Goal: Navigation & Orientation: Find specific page/section

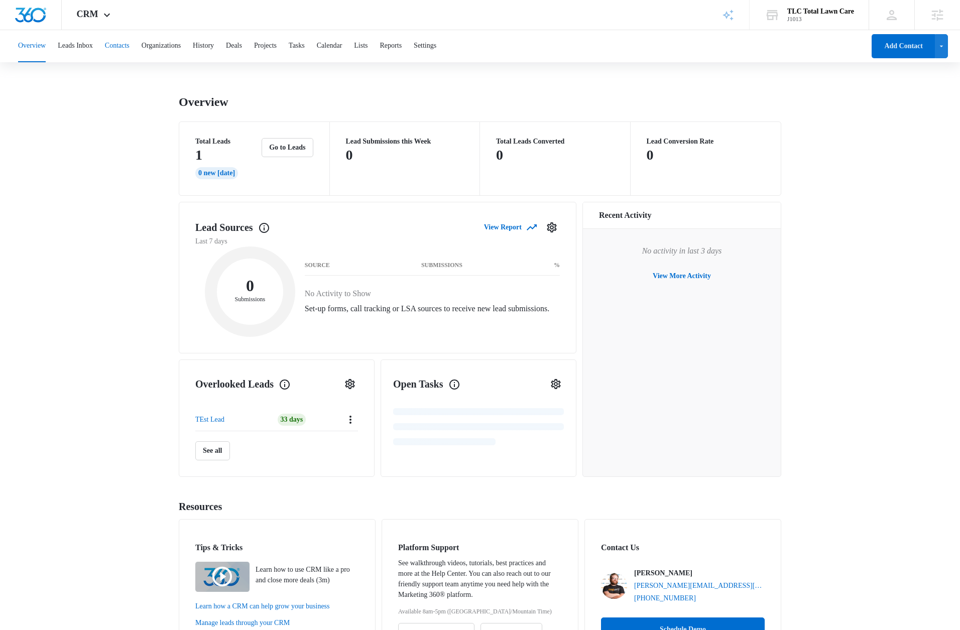
click at [127, 52] on button "Contacts" at bounding box center [117, 46] width 25 height 32
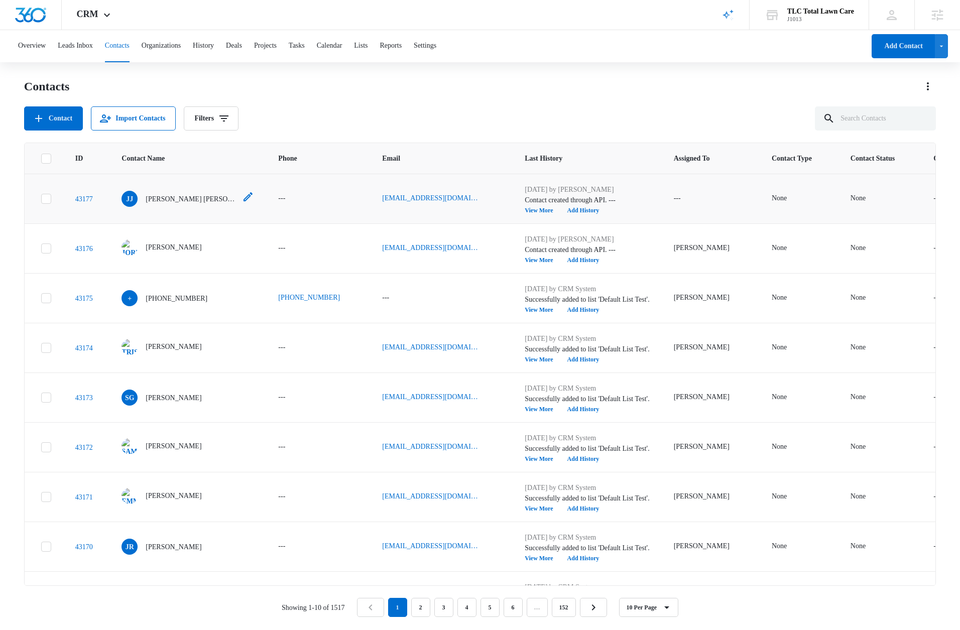
click at [166, 198] on p "[PERSON_NAME] [PERSON_NAME]" at bounding box center [191, 199] width 90 height 11
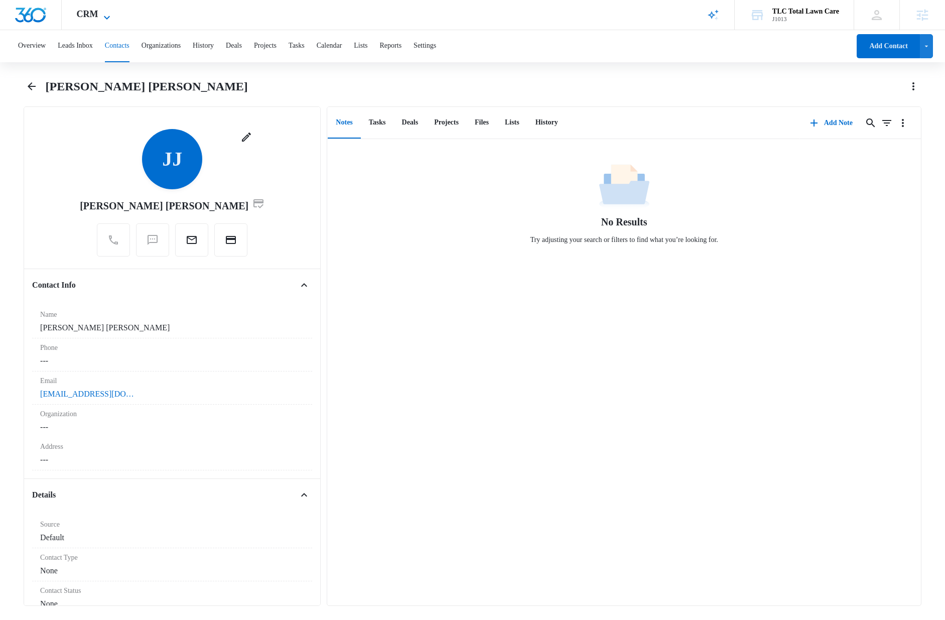
click at [103, 14] on icon at bounding box center [107, 18] width 12 height 12
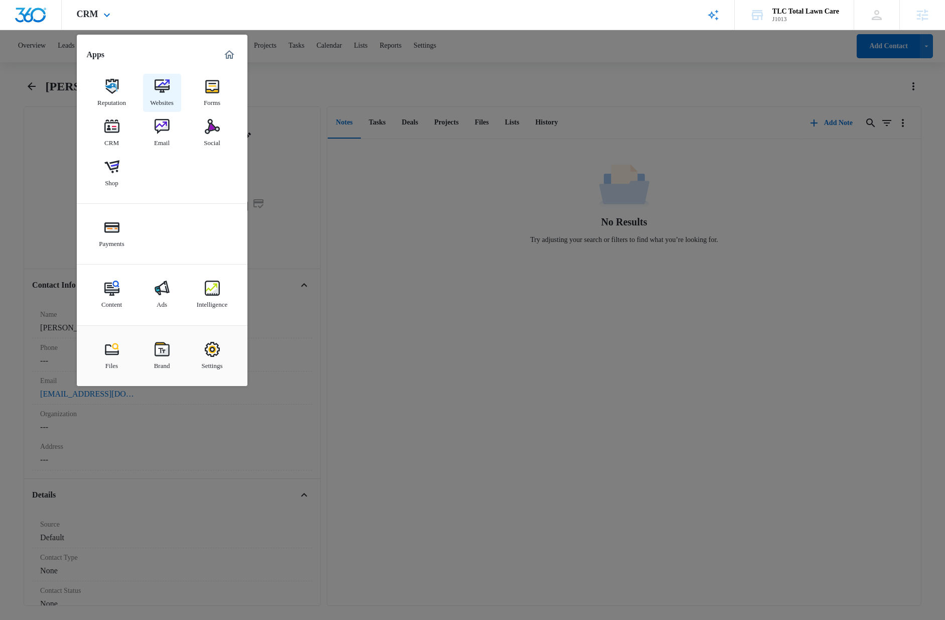
click at [159, 100] on div "Websites" at bounding box center [162, 100] width 24 height 13
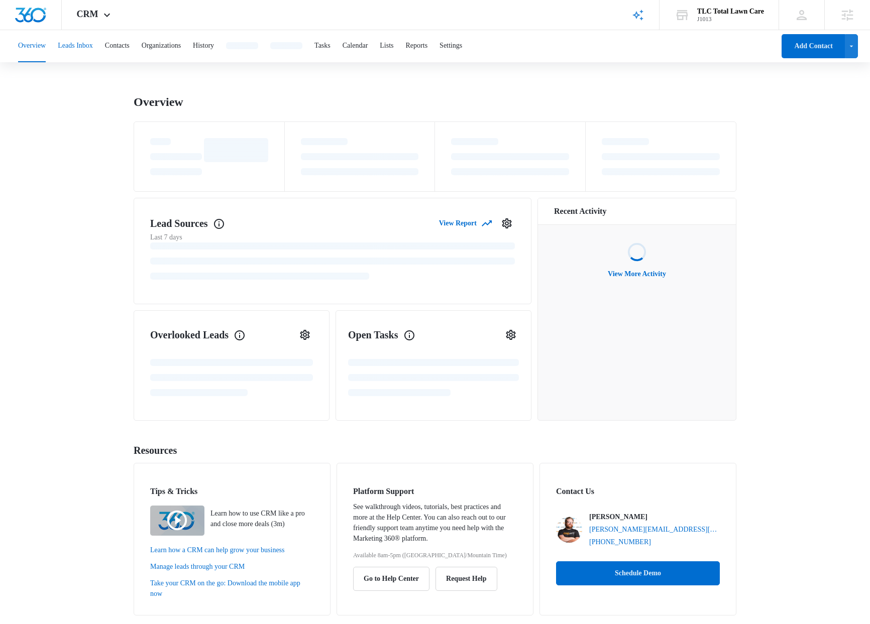
click at [93, 47] on button "Leads Inbox" at bounding box center [75, 46] width 35 height 32
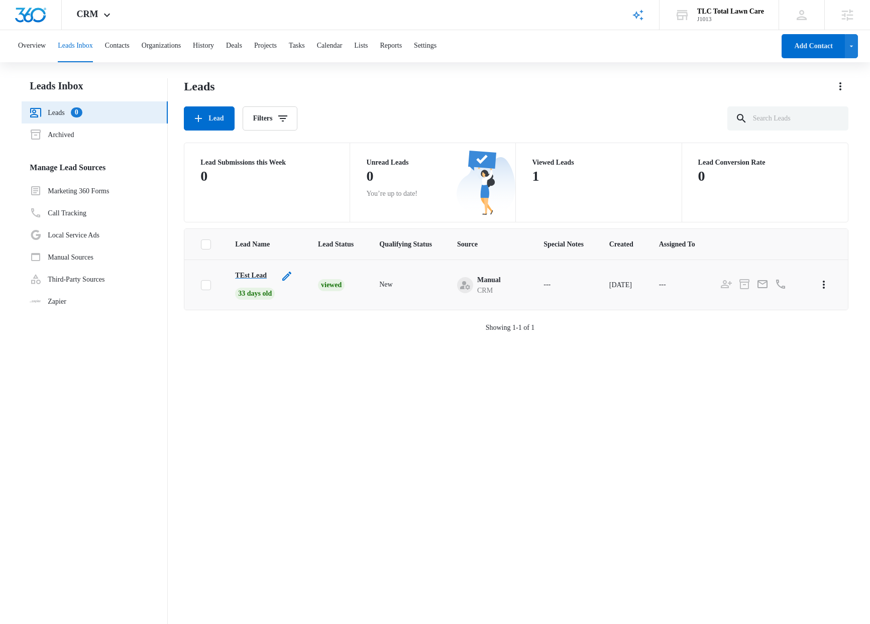
click at [255, 275] on p "TEst Lead" at bounding box center [251, 275] width 32 height 11
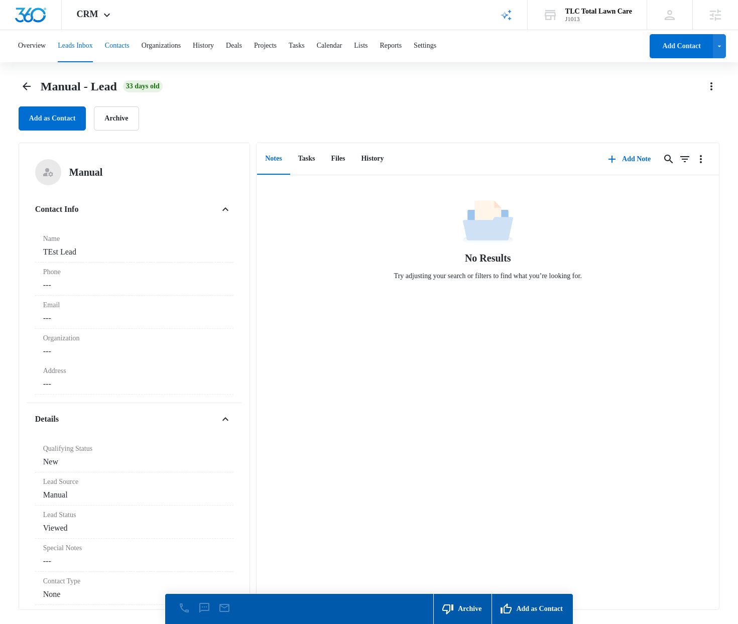
drag, startPoint x: 146, startPoint y: 44, endPoint x: 140, endPoint y: 45, distance: 6.2
click at [146, 44] on div "Overview Leads Inbox Contacts Organizations History Deals Projects Tasks Calend…" at bounding box center [327, 46] width 631 height 32
click at [130, 46] on button "Contacts" at bounding box center [117, 46] width 25 height 32
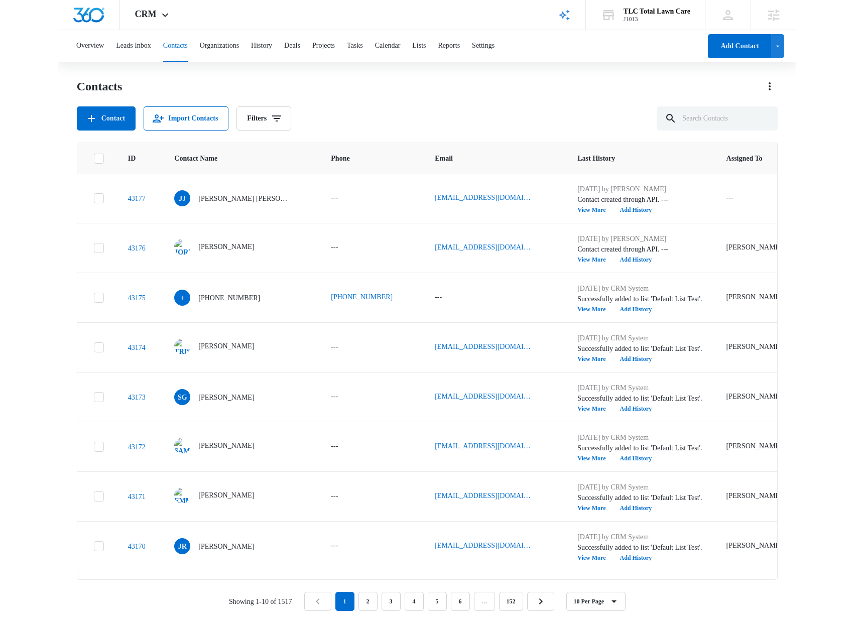
scroll to position [1, 0]
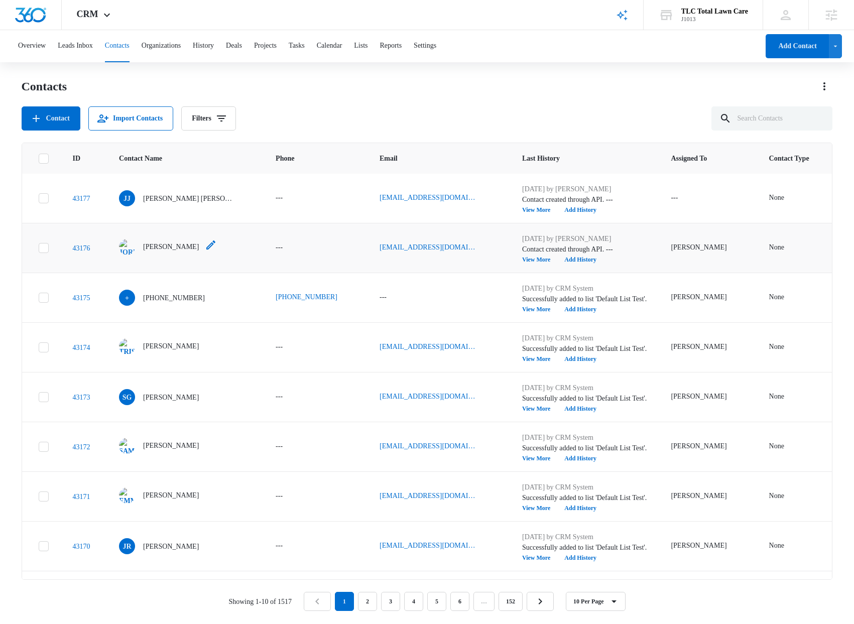
click at [176, 243] on p "[PERSON_NAME]" at bounding box center [171, 246] width 56 height 11
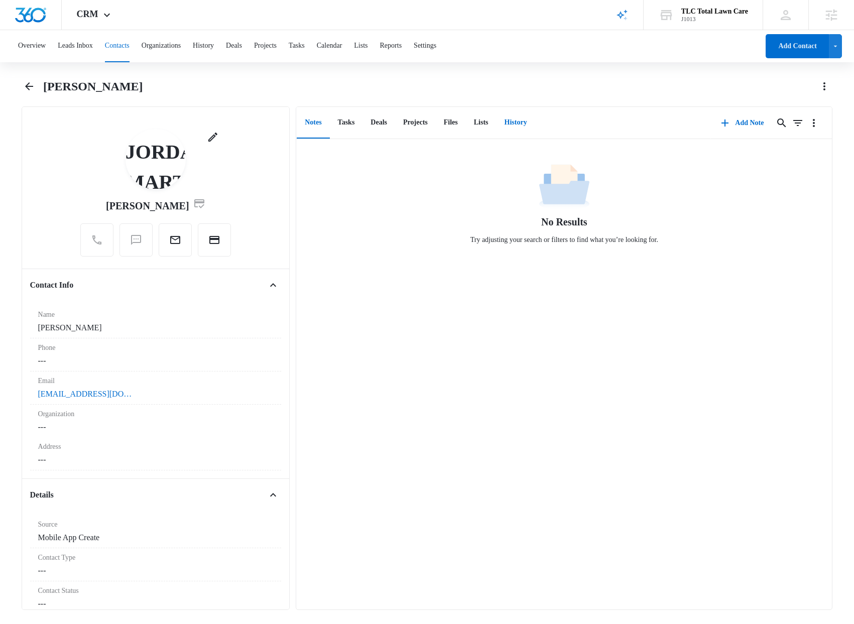
click at [535, 127] on button "History" at bounding box center [516, 122] width 39 height 31
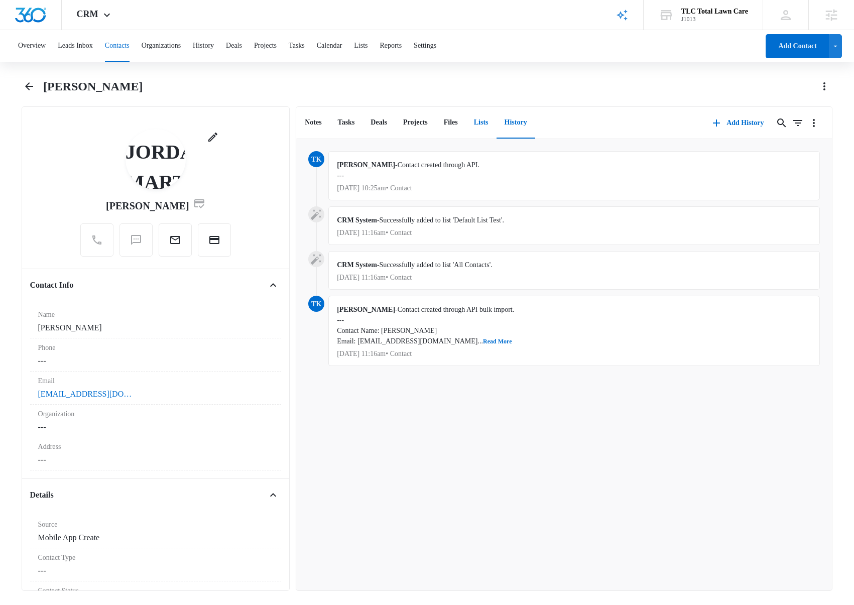
click at [497, 122] on button "Lists" at bounding box center [481, 122] width 31 height 31
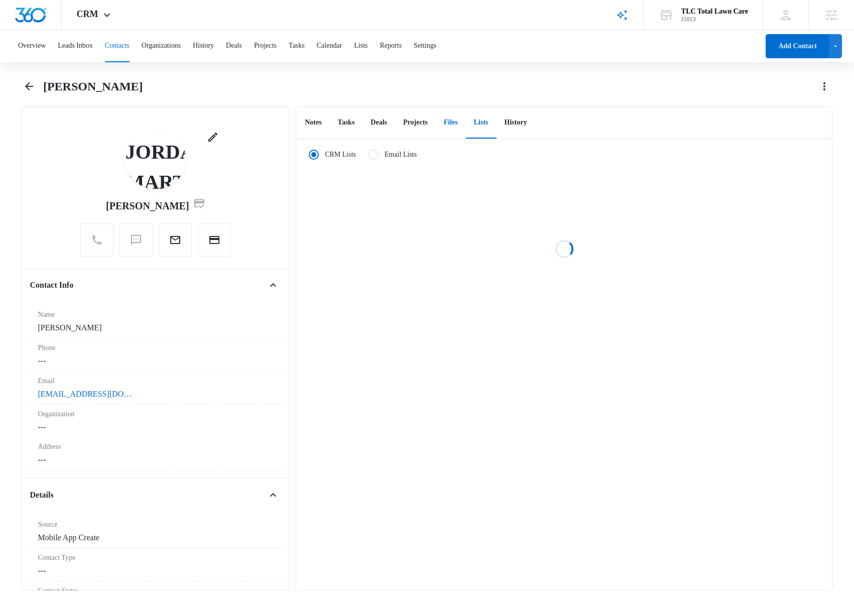
click at [466, 122] on button "Files" at bounding box center [451, 122] width 30 height 31
click at [425, 121] on button "Projects" at bounding box center [415, 122] width 41 height 31
click at [519, 122] on button "History" at bounding box center [516, 122] width 39 height 31
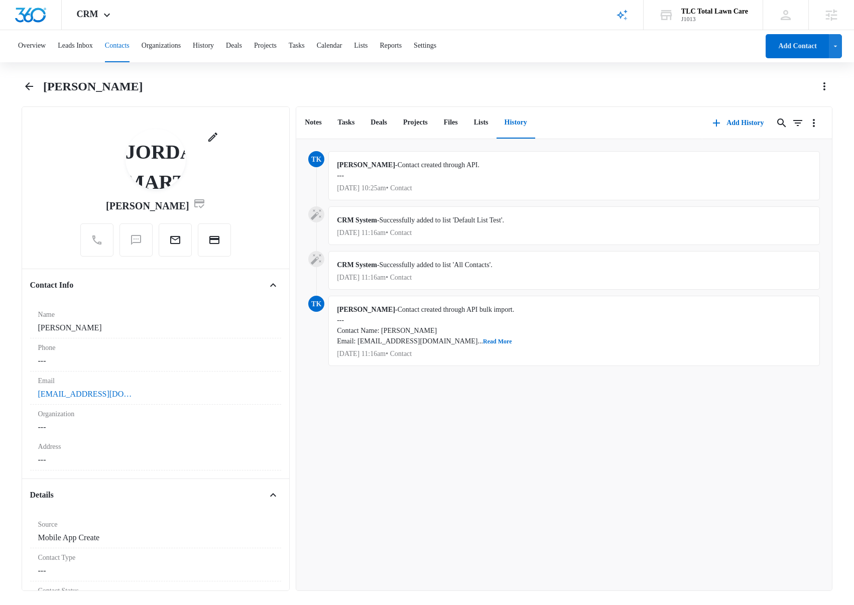
drag, startPoint x: 463, startPoint y: 361, endPoint x: 335, endPoint y: 279, distance: 151.9
click at [320, 320] on div "TK [PERSON_NAME] - Contact created through API bulk import. --- Contact Name: […" at bounding box center [564, 334] width 512 height 76
click at [317, 126] on button "Notes" at bounding box center [313, 122] width 33 height 31
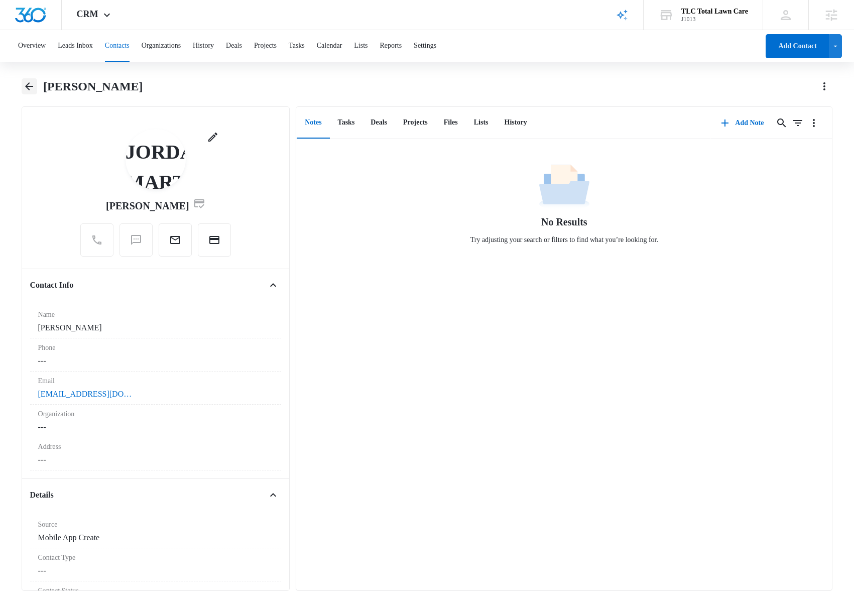
click at [30, 84] on icon "Back" at bounding box center [29, 86] width 12 height 12
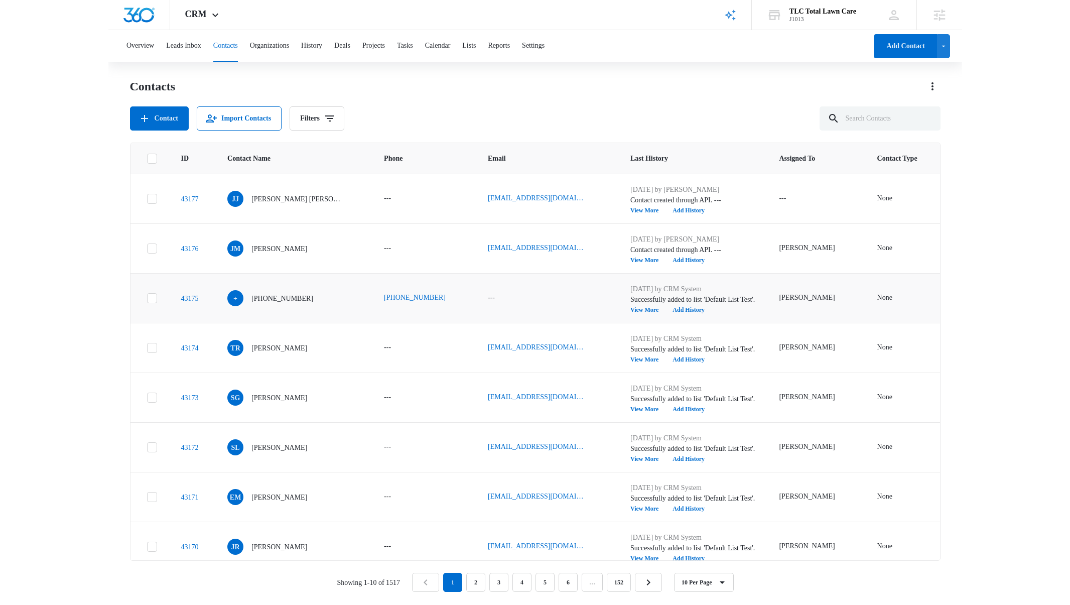
scroll to position [1, 0]
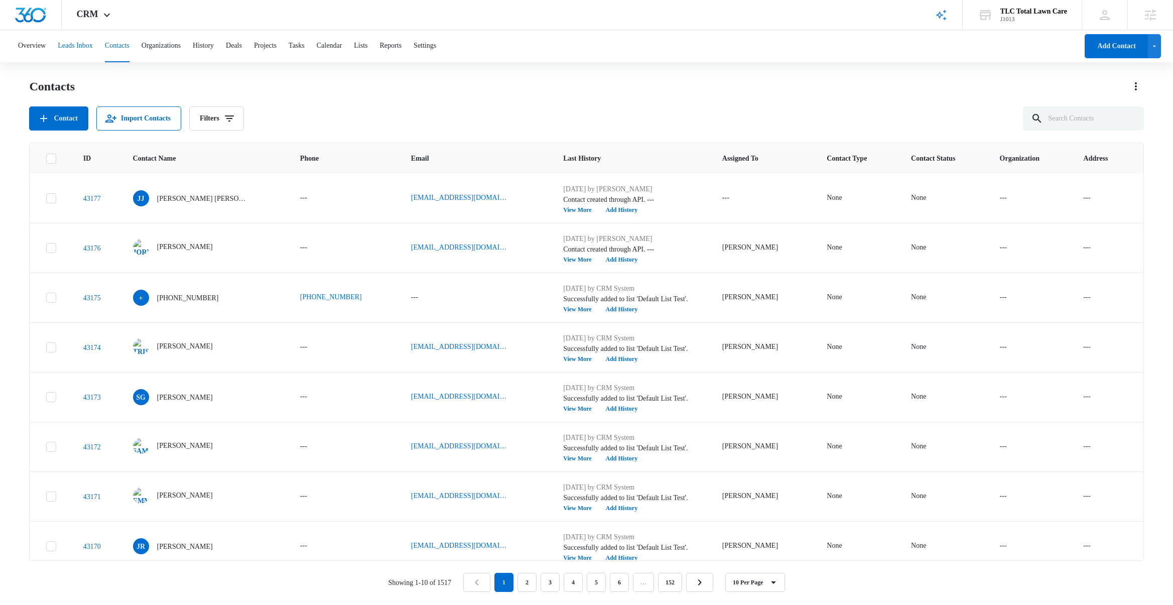
click at [88, 43] on button "Leads Inbox" at bounding box center [75, 46] width 35 height 32
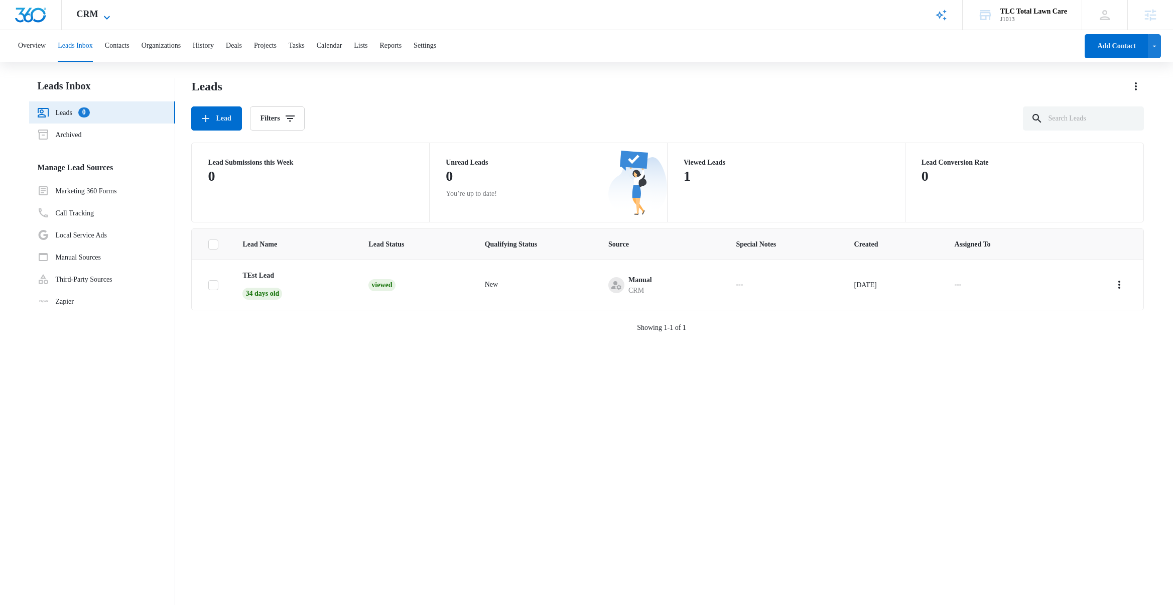
click at [101, 12] on icon at bounding box center [107, 18] width 12 height 12
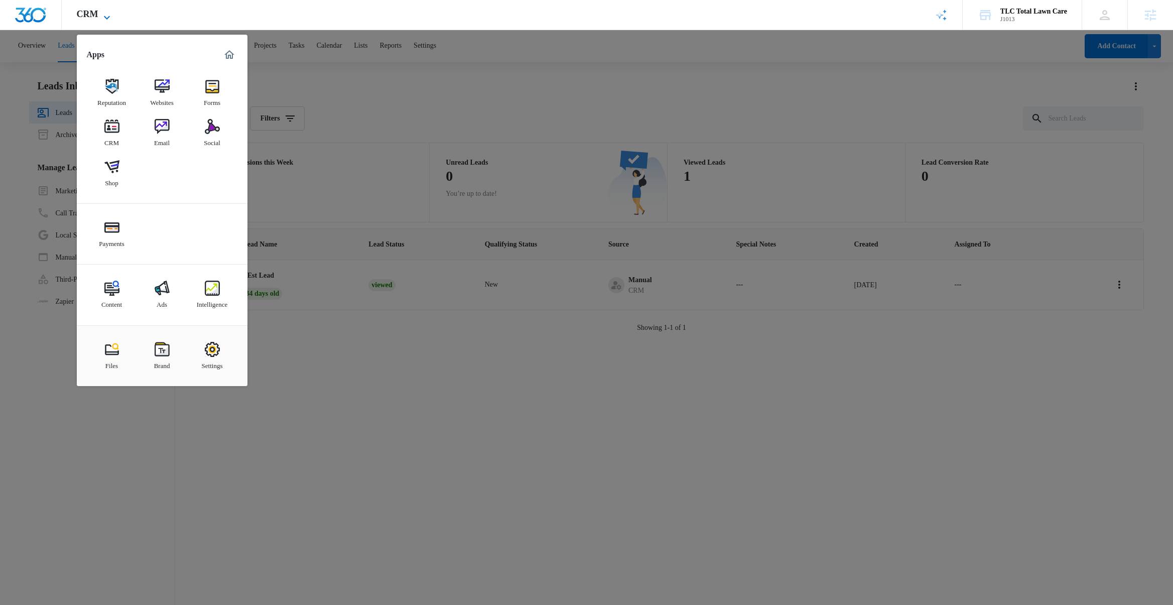
click at [103, 15] on icon at bounding box center [107, 18] width 12 height 12
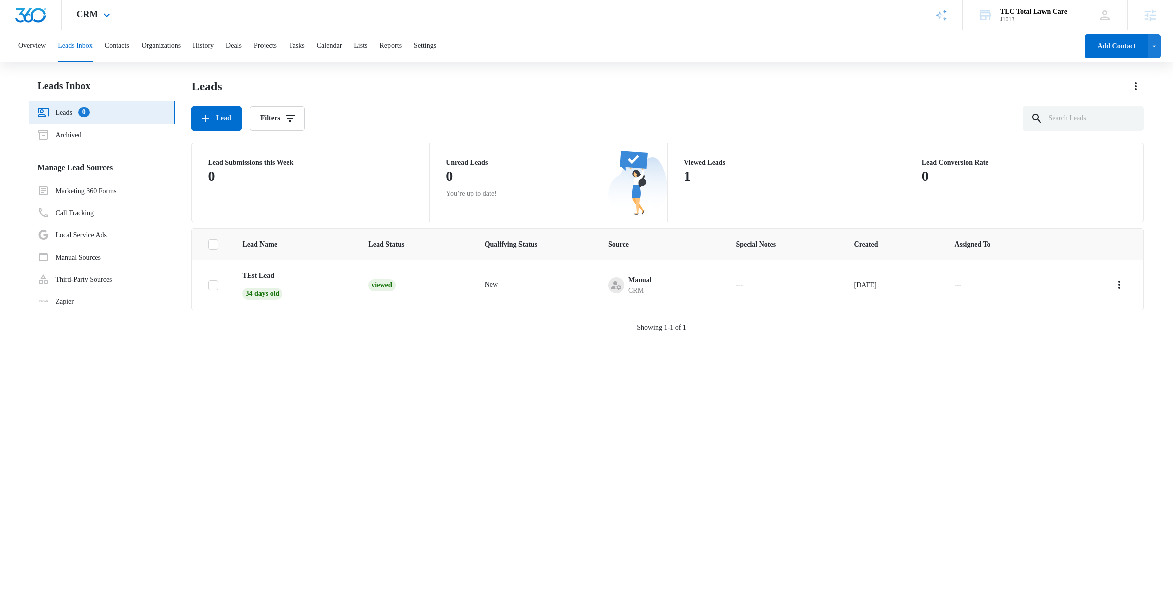
click at [176, 21] on div "CRM Apps Reputation Websites Forms CRM Email Social Shop Payments Content Ads I…" at bounding box center [586, 15] width 1173 height 30
click at [41, 41] on button "Overview" at bounding box center [32, 46] width 28 height 32
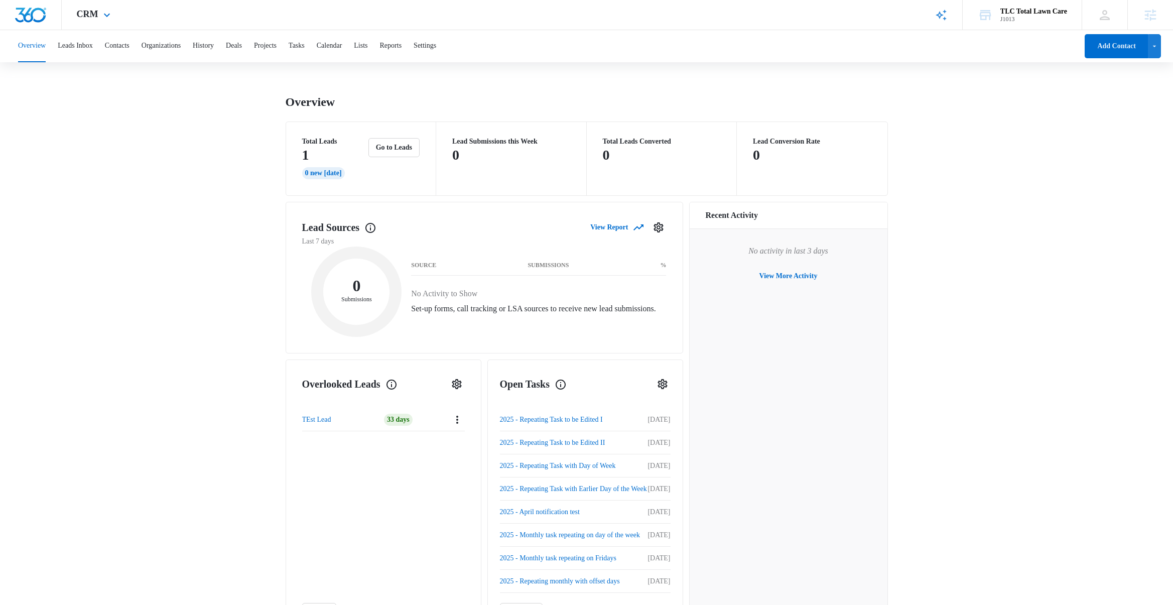
click at [28, 13] on img "Dashboard" at bounding box center [31, 15] width 32 height 15
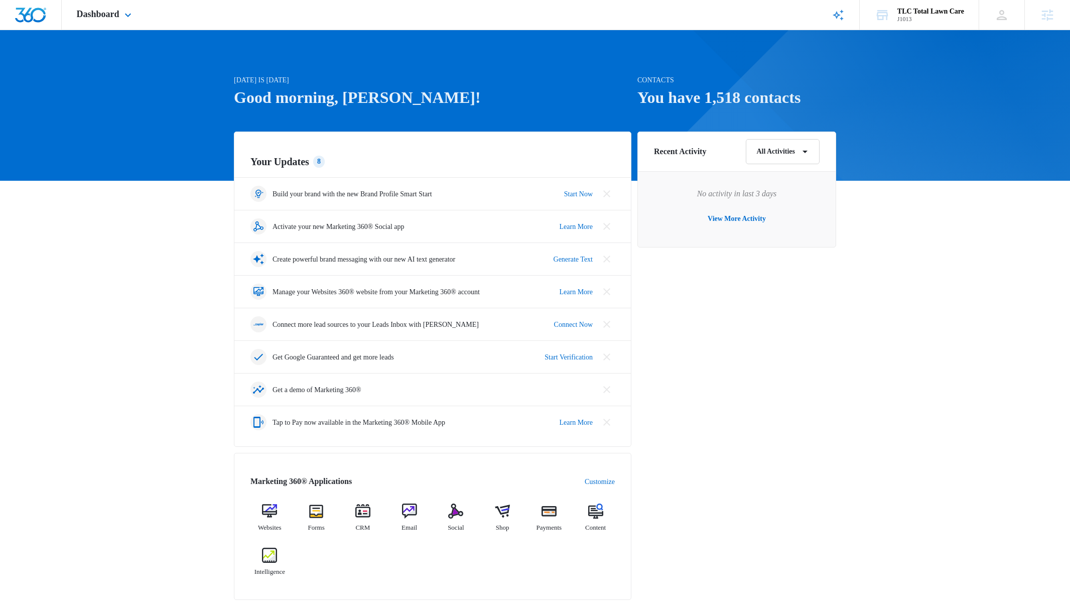
click at [835, 5] on div "AI Assistant Review & Publish Blog Posts Initiated by [PERSON_NAME] on [DATE] f…" at bounding box center [838, 15] width 43 height 30
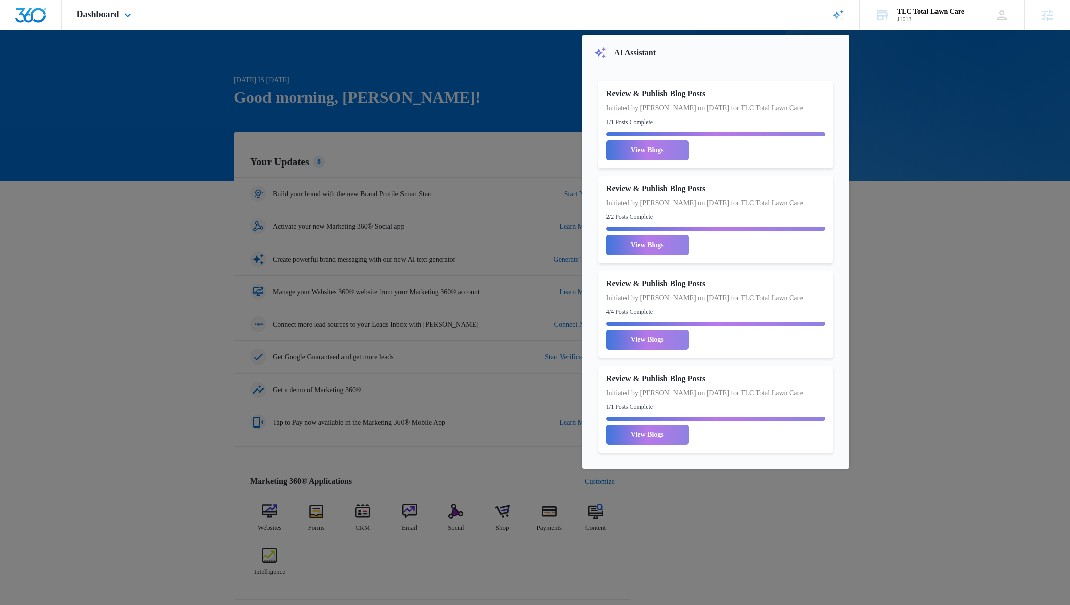
click at [835, 5] on div "AI Assistant Review & Publish Blog Posts Initiated by [PERSON_NAME] on [DATE] f…" at bounding box center [838, 15] width 43 height 30
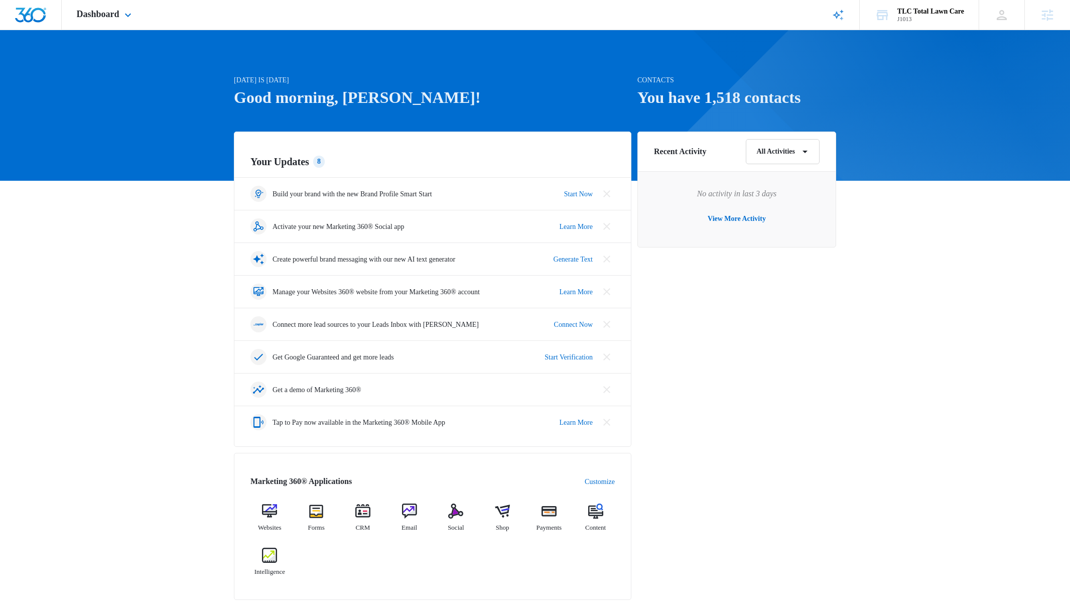
click at [124, 9] on div "Dashboard Apps Reputation Websites Forms CRM Email Social Shop Payments Content…" at bounding box center [105, 15] width 87 height 30
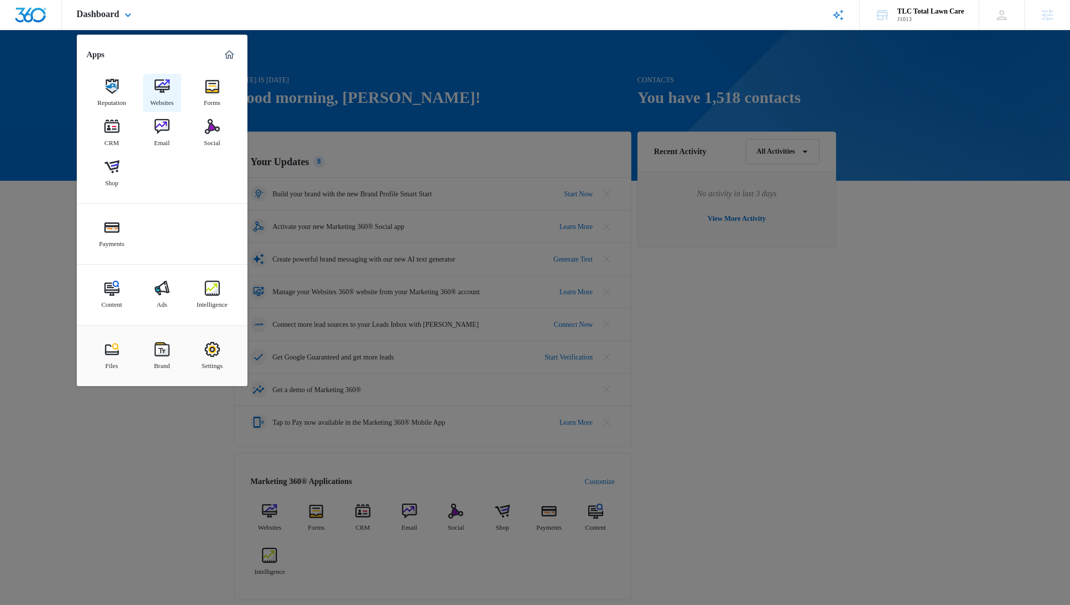
click at [159, 85] on img at bounding box center [162, 86] width 15 height 15
